Goal: Information Seeking & Learning: Learn about a topic

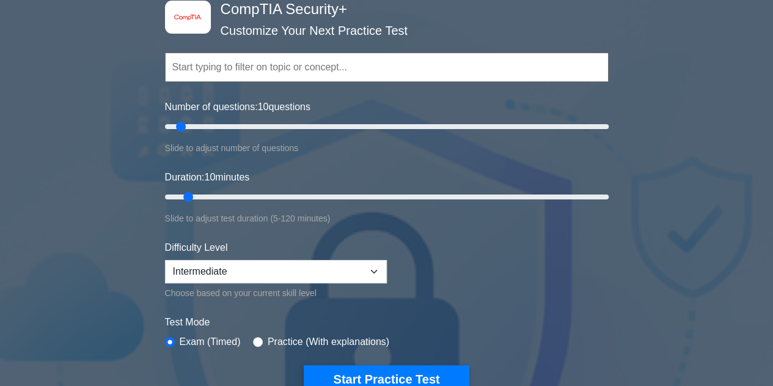
scroll to position [122, 0]
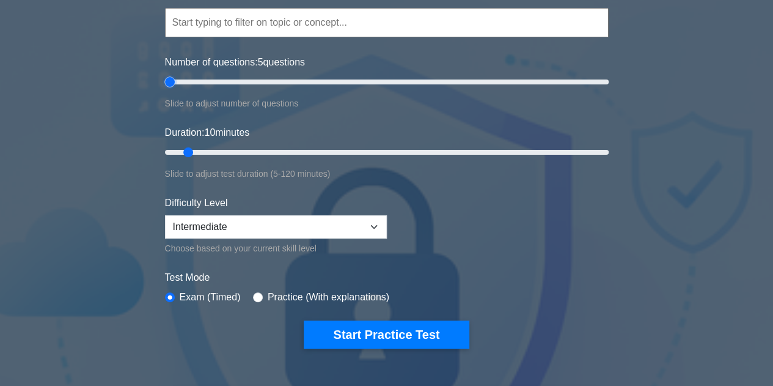
drag, startPoint x: 185, startPoint y: 80, endPoint x: 138, endPoint y: 83, distance: 46.5
type input "5"
click at [165, 84] on input "Number of questions: 5 questions" at bounding box center [387, 82] width 444 height 15
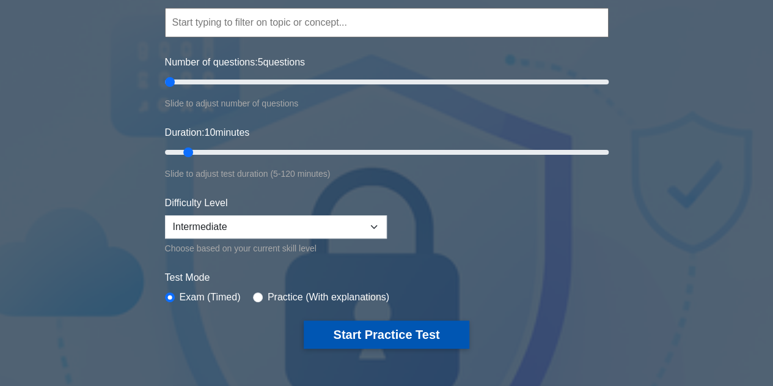
click at [386, 325] on button "Start Practice Test" at bounding box center [386, 334] width 165 height 28
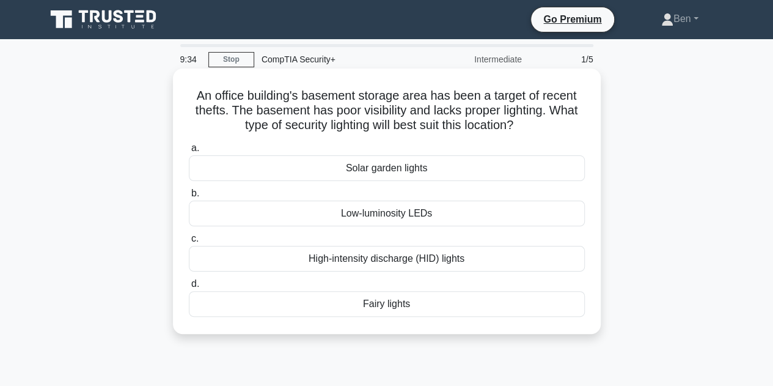
click at [350, 251] on div "High-intensity discharge (HID) lights" at bounding box center [387, 259] width 396 height 26
click at [189, 243] on input "c. High-intensity discharge (HID) lights" at bounding box center [189, 239] width 0 height 8
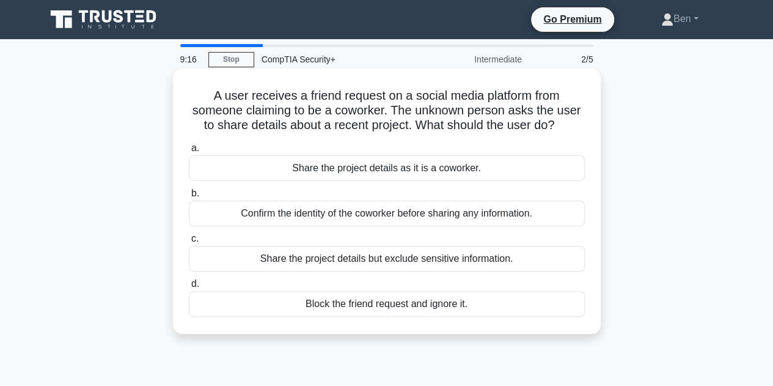
click at [310, 213] on div "Confirm the identity of the coworker before sharing any information." at bounding box center [387, 213] width 396 height 26
click at [189, 197] on input "b. Confirm the identity of the coworker before sharing any information." at bounding box center [189, 193] width 0 height 8
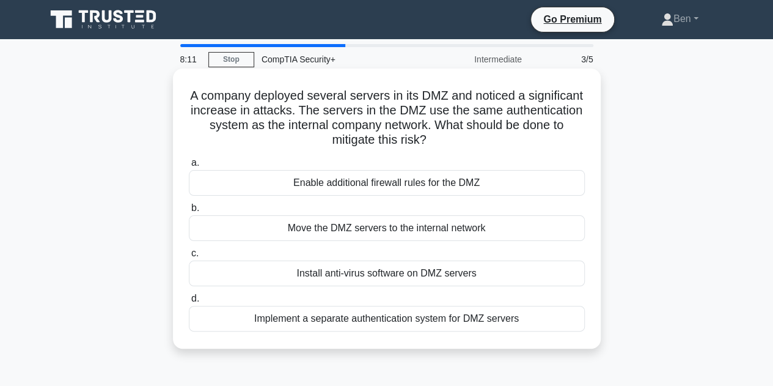
click at [351, 323] on div "Implement a separate authentication system for DMZ servers" at bounding box center [387, 319] width 396 height 26
click at [189, 303] on input "d. Implement a separate authentication system for DMZ servers" at bounding box center [189, 299] width 0 height 8
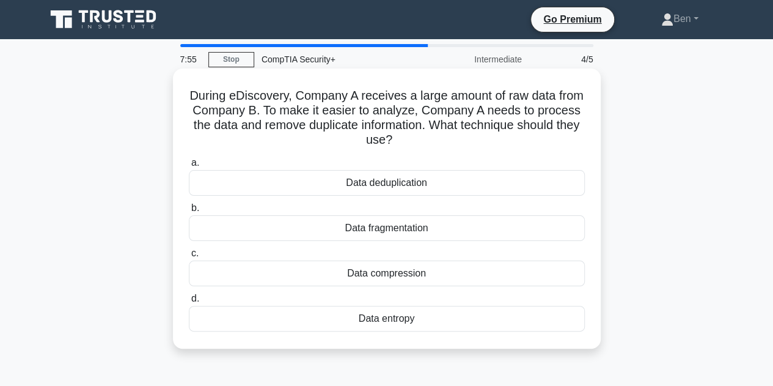
click at [360, 232] on div "Data fragmentation" at bounding box center [387, 228] width 396 height 26
click at [189, 212] on input "b. Data fragmentation" at bounding box center [189, 208] width 0 height 8
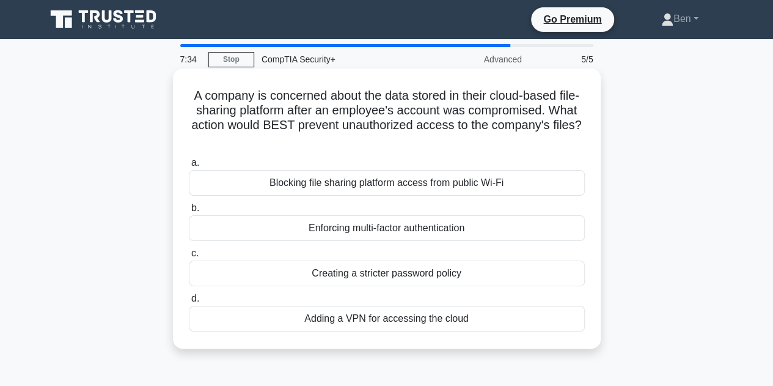
click at [374, 230] on div "Enforcing multi-factor authentication" at bounding box center [387, 228] width 396 height 26
click at [189, 212] on input "b. Enforcing multi-factor authentication" at bounding box center [189, 208] width 0 height 8
